Goal: Transaction & Acquisition: Purchase product/service

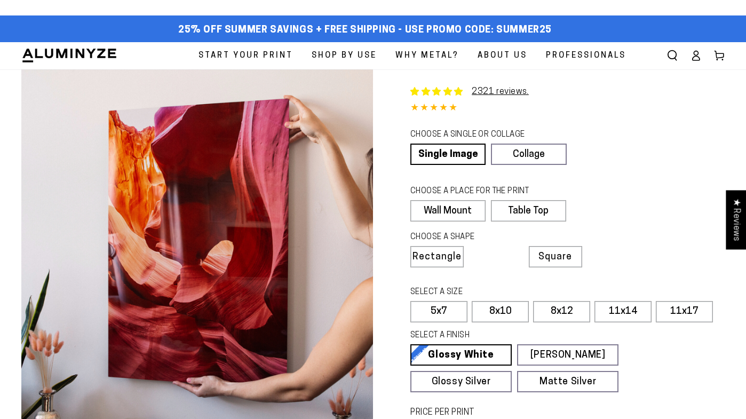
select select "**********"
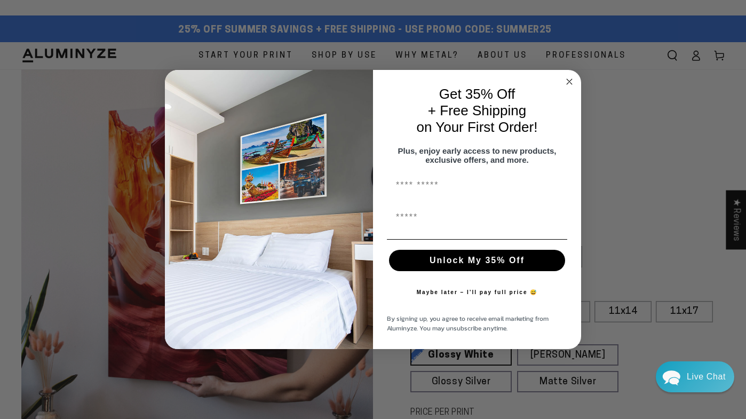
click at [566, 79] on icon "Close dialog" at bounding box center [568, 81] width 5 height 5
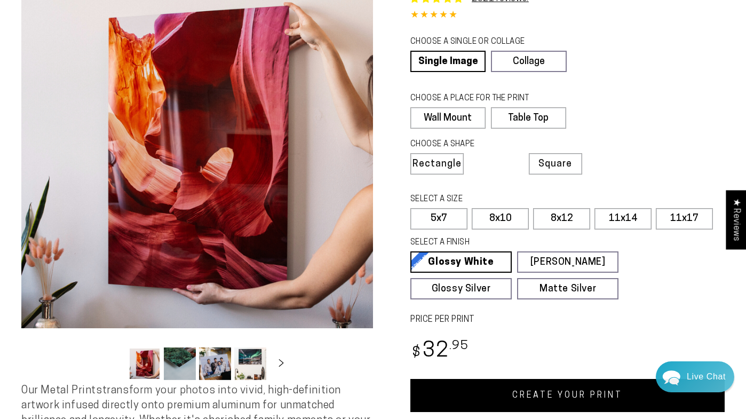
scroll to position [94, 0]
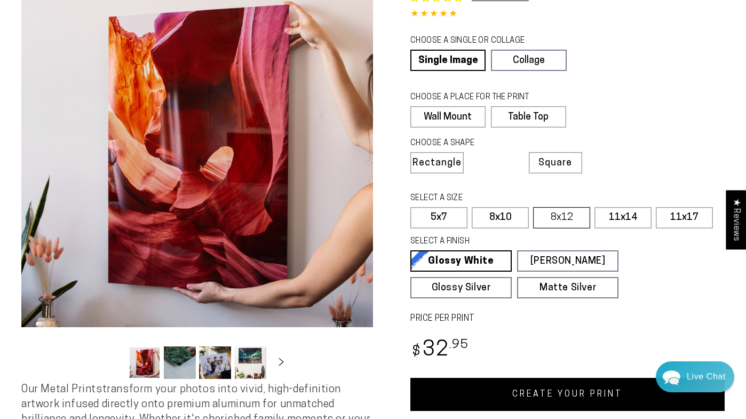
click at [561, 216] on label "8x12" at bounding box center [561, 217] width 57 height 21
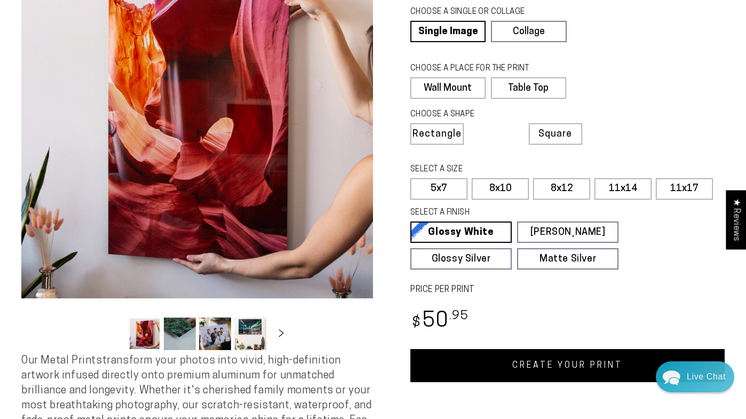
scroll to position [129, 0]
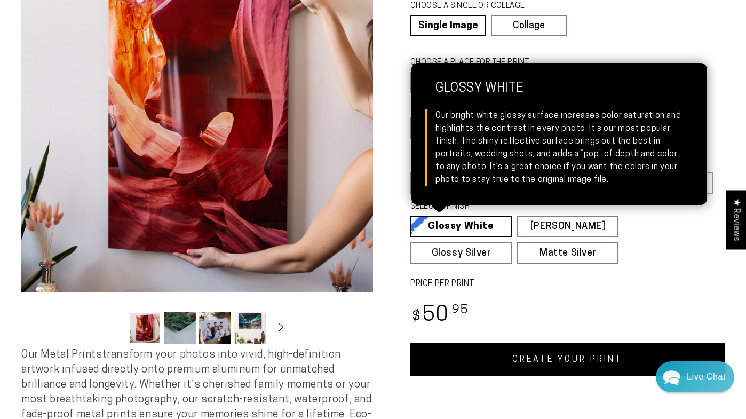
click at [502, 225] on link "Glossy White Glossy White Our bright white glossy surface increases color satur…" at bounding box center [460, 225] width 101 height 21
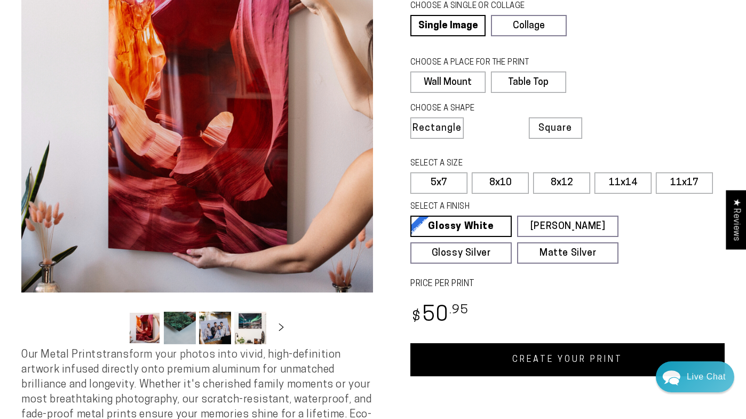
click at [481, 369] on link "CREATE YOUR PRINT" at bounding box center [567, 359] width 314 height 33
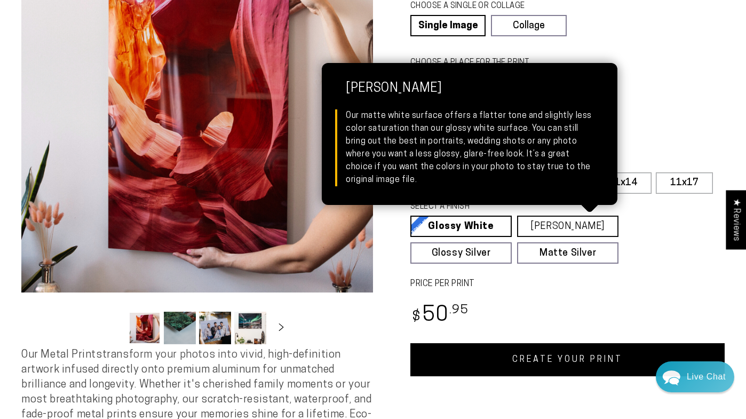
click at [561, 223] on link "Matte White Matte White Our matte white surface offers a flatter tone and sligh…" at bounding box center [567, 225] width 101 height 21
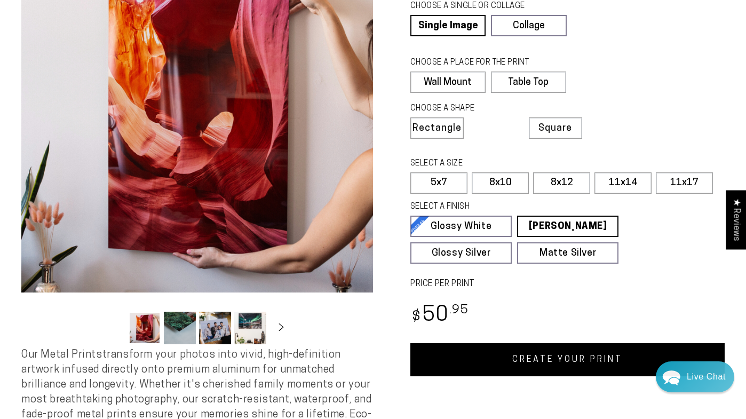
click at [486, 358] on link "CREATE YOUR PRINT" at bounding box center [567, 359] width 314 height 33
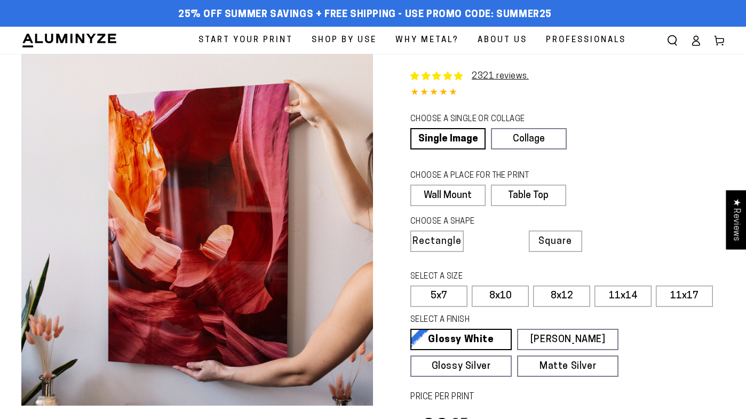
select select "**********"
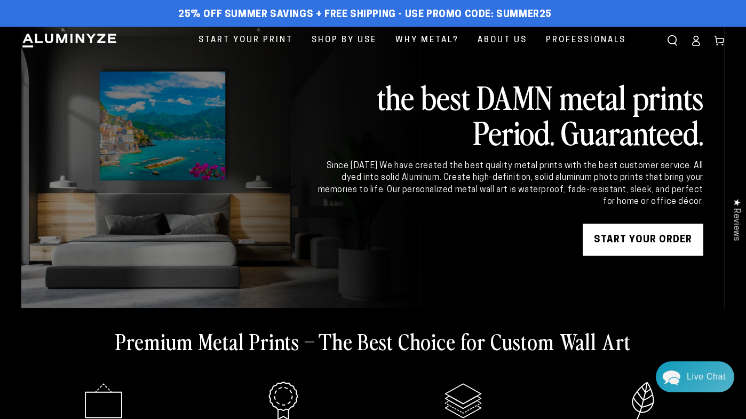
click at [696, 43] on icon at bounding box center [695, 40] width 11 height 11
click at [694, 40] on icon at bounding box center [695, 40] width 11 height 11
click at [699, 43] on icon at bounding box center [695, 43] width 7 height 4
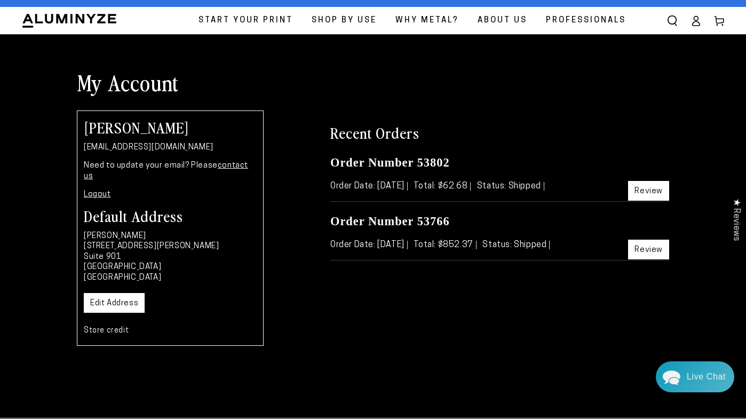
scroll to position [20, 0]
click at [635, 247] on link "Review" at bounding box center [648, 249] width 41 height 20
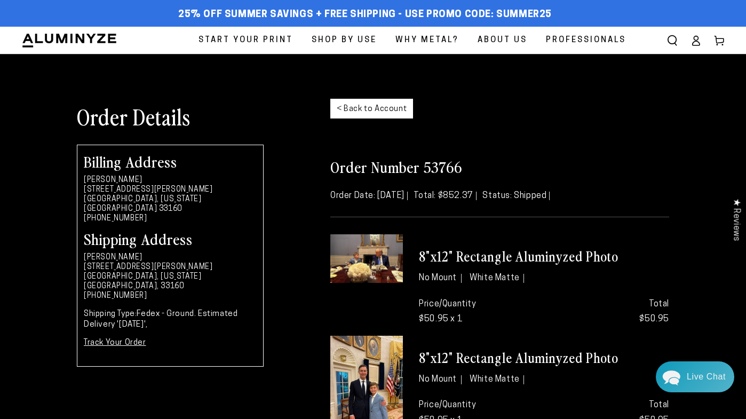
click at [362, 111] on link "< Back to Account" at bounding box center [371, 109] width 83 height 20
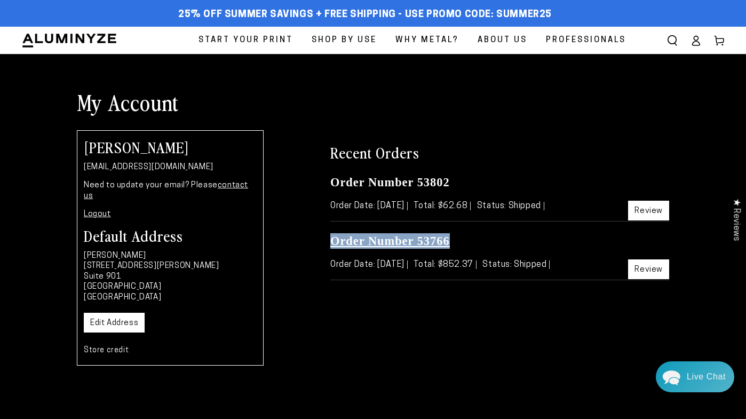
click at [398, 236] on link "Order Number 53766" at bounding box center [389, 240] width 119 height 13
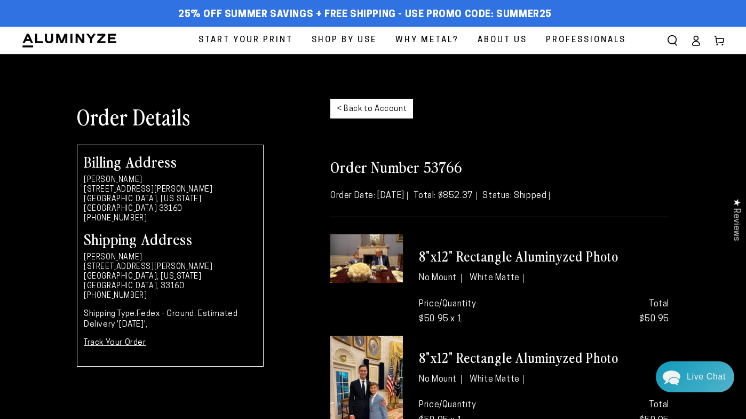
click at [269, 38] on span "Start Your Print" at bounding box center [245, 40] width 94 height 14
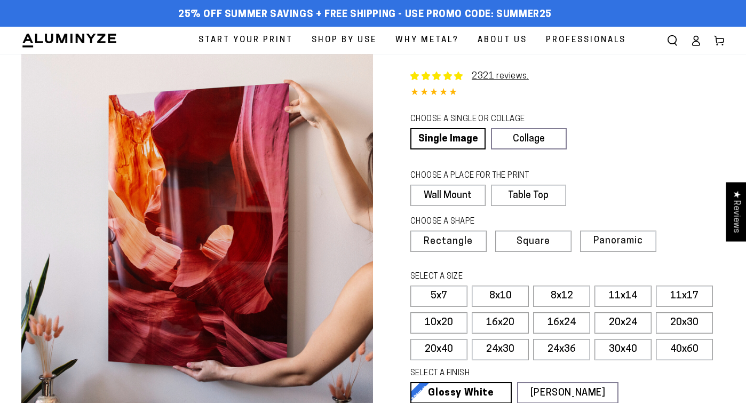
select select "**********"
click at [547, 199] on label "Table Top" at bounding box center [527, 195] width 74 height 21
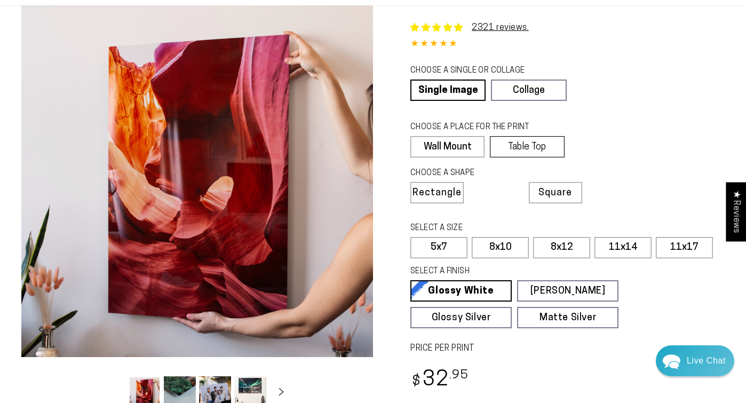
scroll to position [51, 0]
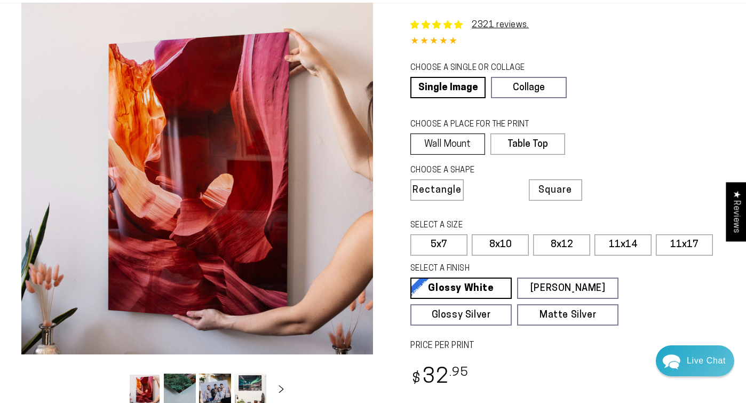
click at [469, 146] on label "Wall Mount" at bounding box center [447, 143] width 75 height 21
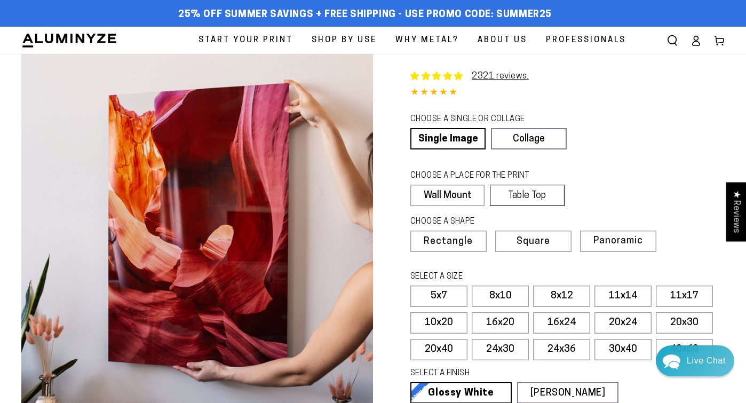
click at [507, 187] on label "Table Top" at bounding box center [527, 195] width 74 height 21
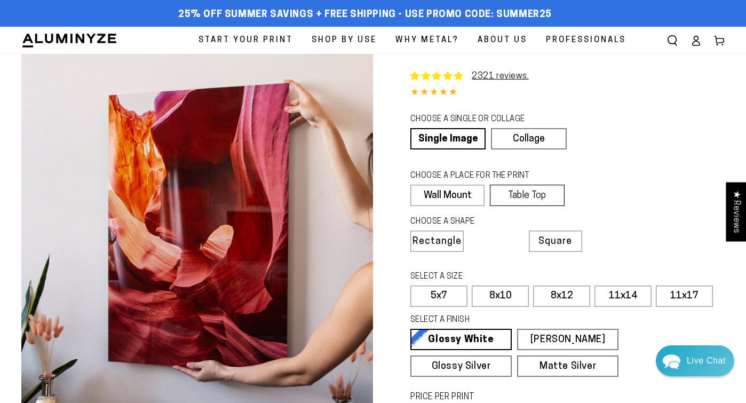
scroll to position [17, 0]
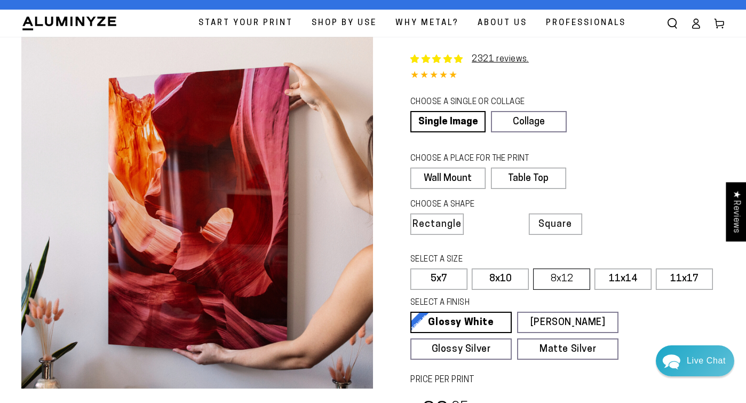
click at [544, 276] on label "8x12" at bounding box center [561, 278] width 57 height 21
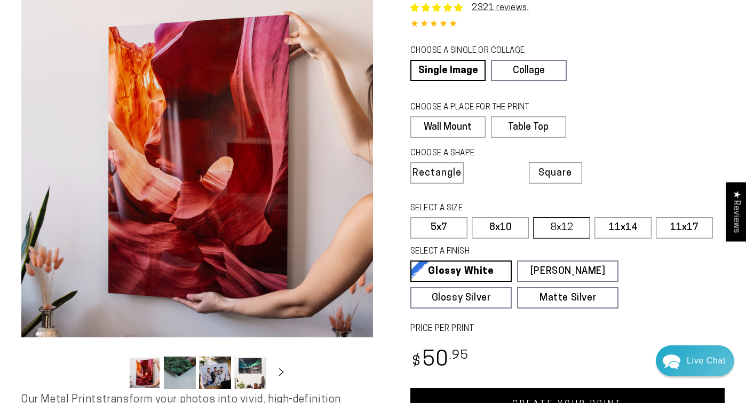
scroll to position [83, 0]
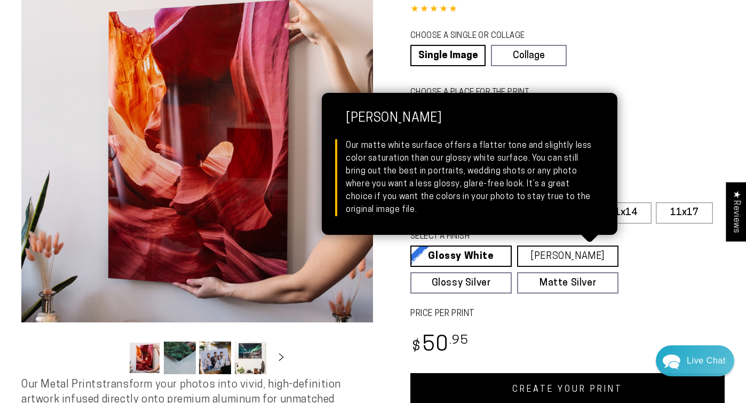
click at [560, 249] on link "[PERSON_NAME] Matte White Our matte white surface offers a flatter tone and sli…" at bounding box center [567, 255] width 101 height 21
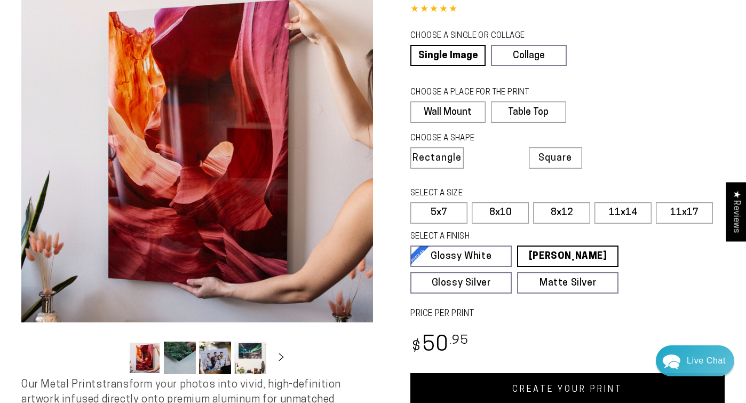
click at [494, 386] on link "CREATE YOUR PRINT" at bounding box center [567, 389] width 314 height 33
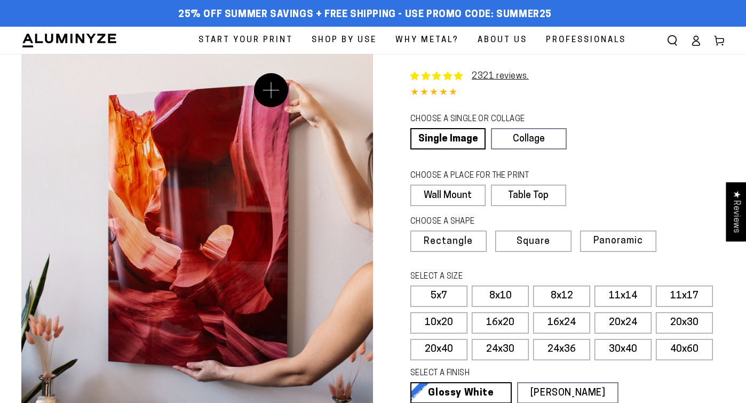
select select "**********"
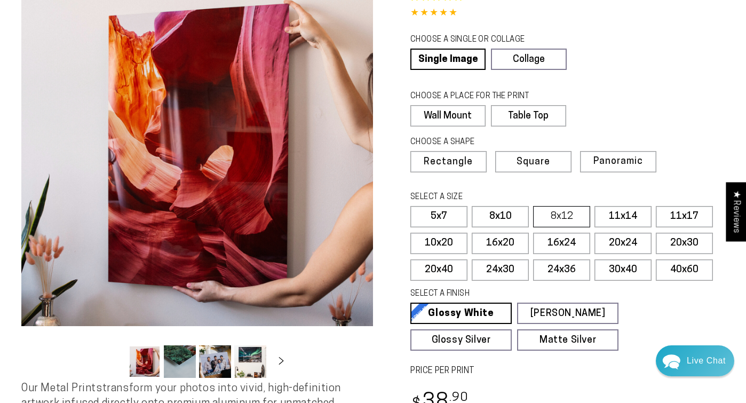
click at [566, 215] on label "8x12" at bounding box center [561, 216] width 57 height 21
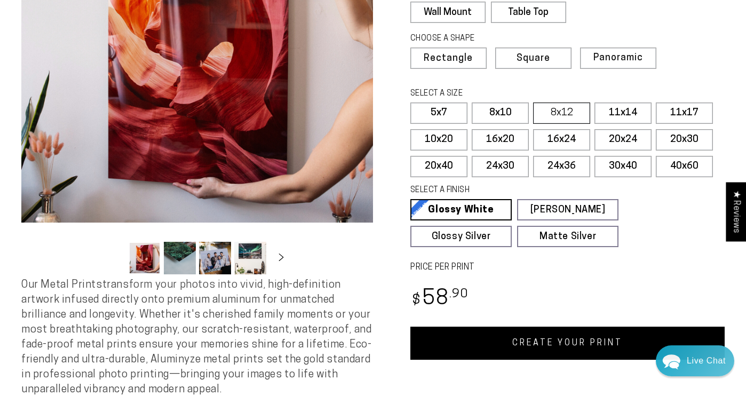
scroll to position [187, 0]
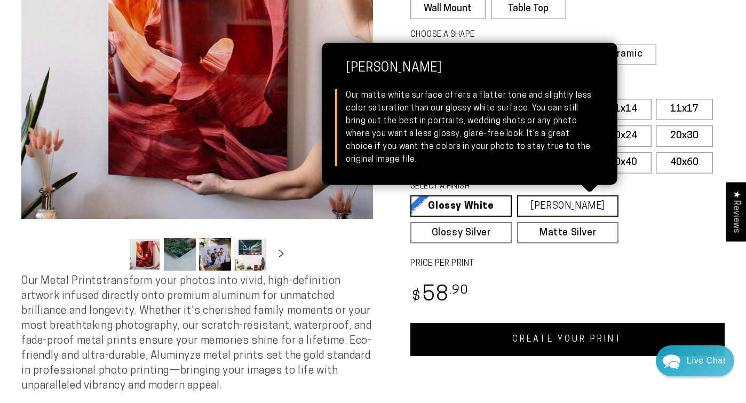
click at [556, 210] on link "[PERSON_NAME] Matte White Our matte white surface offers a flatter tone and sli…" at bounding box center [567, 205] width 101 height 21
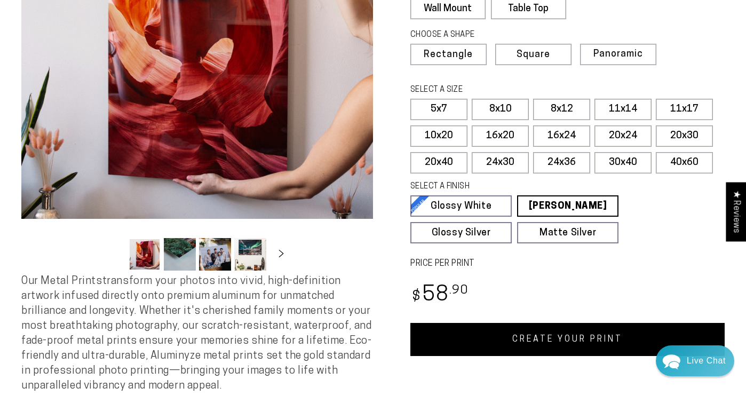
click at [521, 339] on link "CREATE YOUR PRINT" at bounding box center [567, 339] width 314 height 33
